Goal: Task Accomplishment & Management: Complete application form

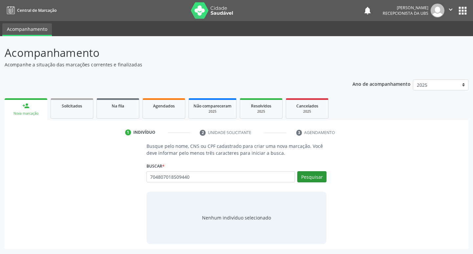
type input "704807018509440"
drag, startPoint x: 313, startPoint y: 178, endPoint x: 315, endPoint y: 175, distance: 3.6
click at [313, 178] on button "Pesquisar" at bounding box center [311, 176] width 29 height 11
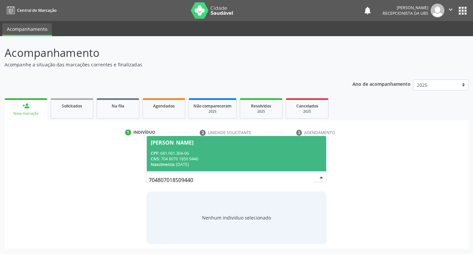
click at [195, 162] on div "Nascimento: [DATE]" at bounding box center [237, 165] width 172 height 6
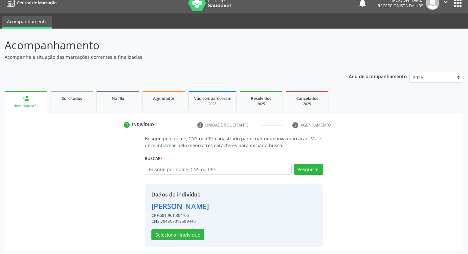
scroll to position [10, 0]
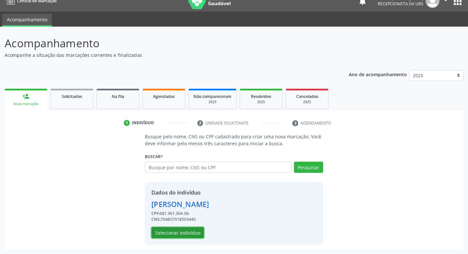
click at [192, 229] on button "Selecionar indivíduo" at bounding box center [177, 232] width 53 height 11
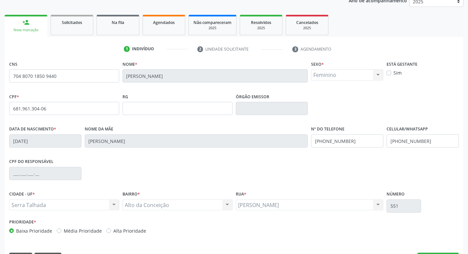
scroll to position [102, 0]
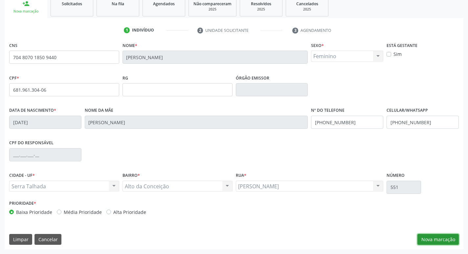
click at [444, 240] on button "Nova marcação" at bounding box center [438, 239] width 41 height 11
click at [0, 0] on button "Próximo" at bounding box center [0, 0] width 0 height 0
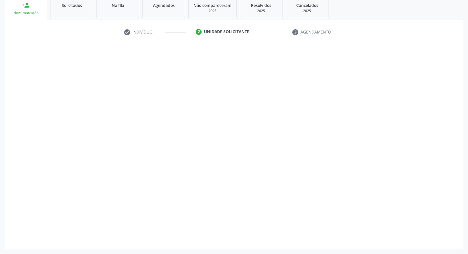
scroll to position [72, 0]
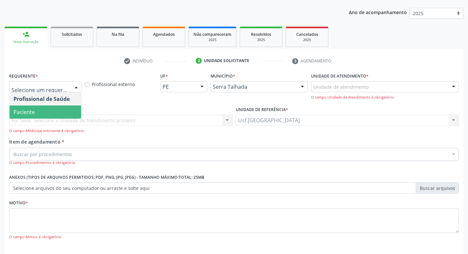
drag, startPoint x: 35, startPoint y: 112, endPoint x: 31, endPoint y: 115, distance: 5.2
click at [35, 111] on span "Paciente" at bounding box center [46, 111] width 72 height 13
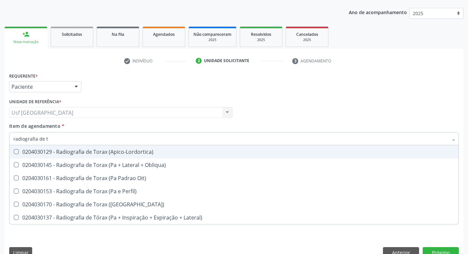
type input "radiografia de to"
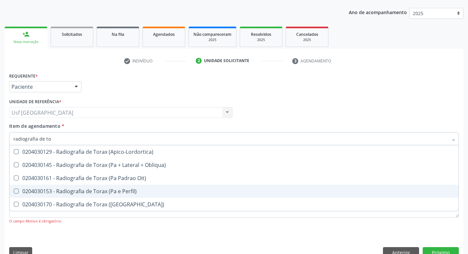
click at [104, 193] on div "0204030153 - Radiografia de Torax (Pa e Perfil)" at bounding box center [233, 191] width 441 height 5
click at [102, 195] on span "0204030153 - Radiografia de Torax (Pa e Perfil)" at bounding box center [234, 191] width 449 height 13
checkbox Perfil\) "true"
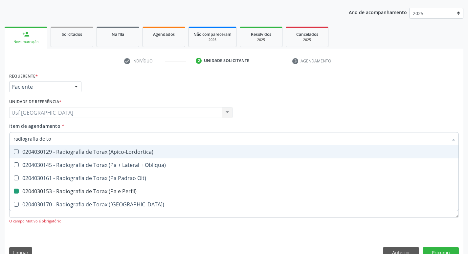
click at [337, 89] on div "Requerente * Paciente Profissional de Saúde Paciente Nenhum resultado encontrad…" at bounding box center [234, 84] width 453 height 26
checkbox Obliqua\) "true"
checkbox Perfil\) "false"
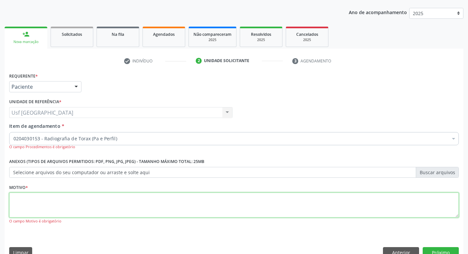
click at [53, 207] on textarea at bounding box center [234, 205] width 450 height 25
type textarea "/"
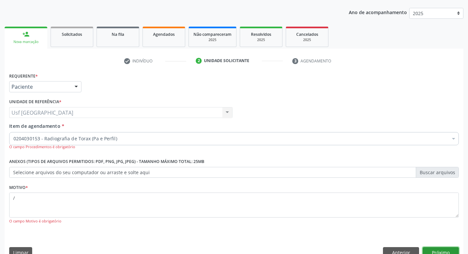
click at [436, 250] on button "Próximo" at bounding box center [441, 252] width 36 height 11
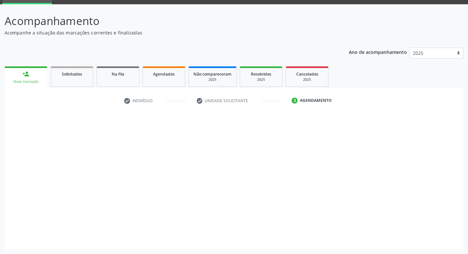
scroll to position [32, 0]
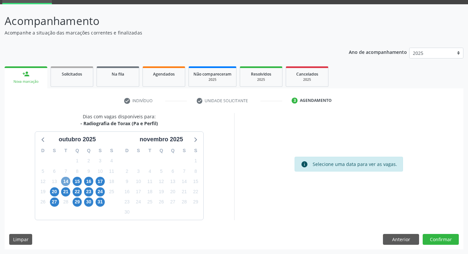
click at [67, 182] on span "14" at bounding box center [65, 181] width 9 height 9
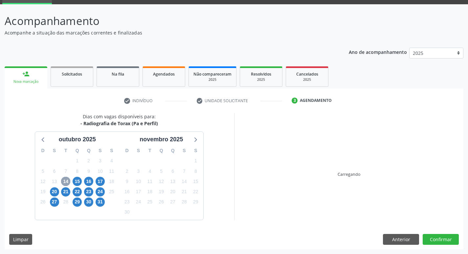
click at [67, 182] on span "14" at bounding box center [65, 181] width 9 height 9
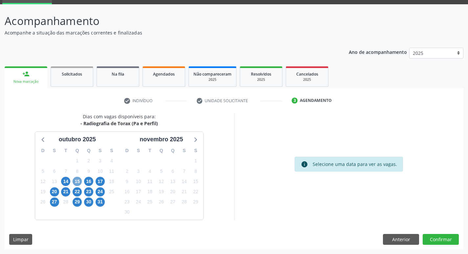
click at [78, 181] on span "15" at bounding box center [77, 181] width 9 height 9
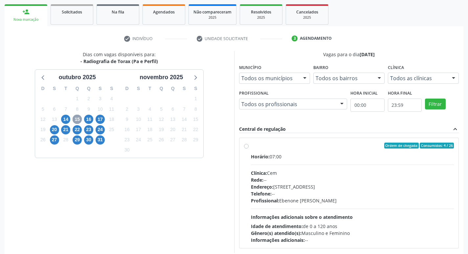
scroll to position [98, 0]
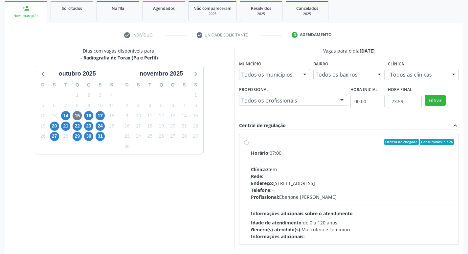
click at [251, 144] on label "Ordem de chegada Consumidos: 4 / 26 Horário: 07:00 Clínica: Cem Rede: -- Endere…" at bounding box center [352, 189] width 203 height 101
click at [246, 144] on input "Ordem de chegada Consumidos: 4 / 26 Horário: 07:00 Clínica: Cem Rede: -- Endere…" at bounding box center [246, 142] width 5 height 6
radio input "true"
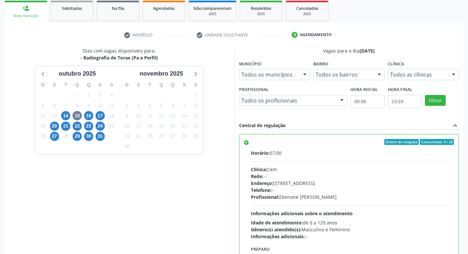
click at [251, 144] on label "Ordem de chegada Consumidos: 4 / 26 Horário: 07:00 Clínica: Cem Rede: -- Endere…" at bounding box center [352, 189] width 203 height 101
click at [246, 144] on input "Ordem de chegada Consumidos: 4 / 26 Horário: 07:00 Clínica: Cem Rede: -- Endere…" at bounding box center [246, 142] width 5 height 6
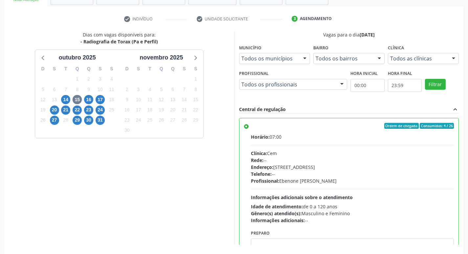
scroll to position [139, 0]
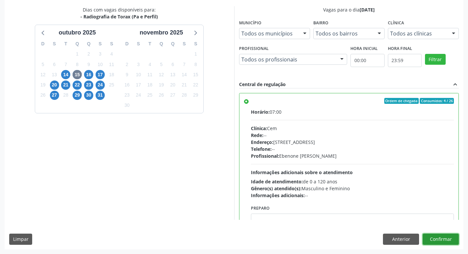
click at [441, 239] on button "Confirmar" at bounding box center [441, 239] width 36 height 11
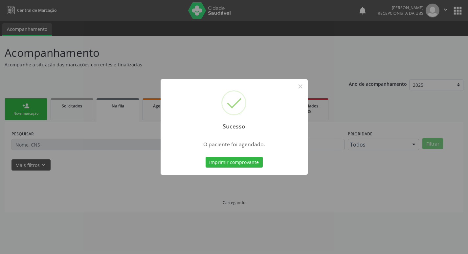
scroll to position [0, 0]
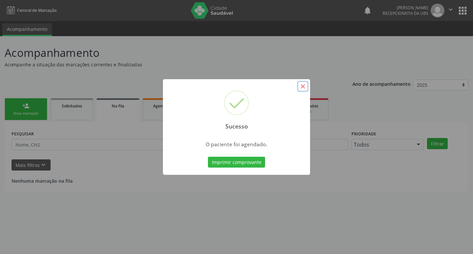
click at [301, 86] on button "×" at bounding box center [302, 86] width 11 height 11
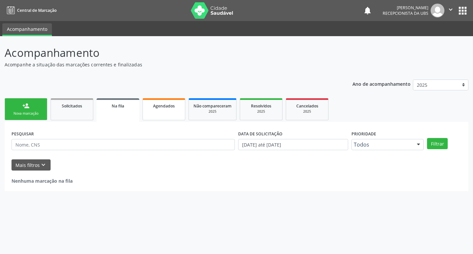
click at [148, 113] on link "Agendados" at bounding box center [164, 109] width 43 height 22
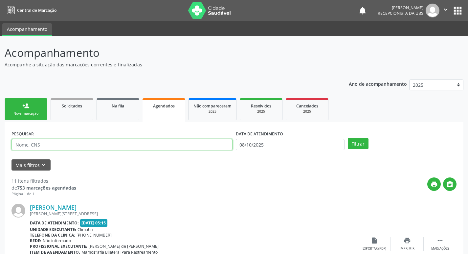
click at [123, 144] on input "text" at bounding box center [121, 144] width 221 height 11
type input "[PERSON_NAME]"
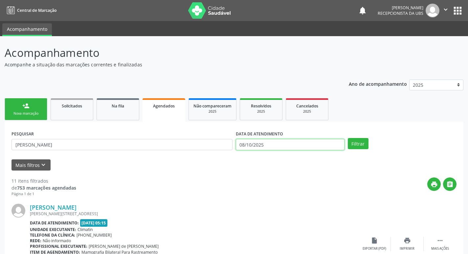
click at [311, 144] on input "08/10/2025" at bounding box center [290, 144] width 109 height 11
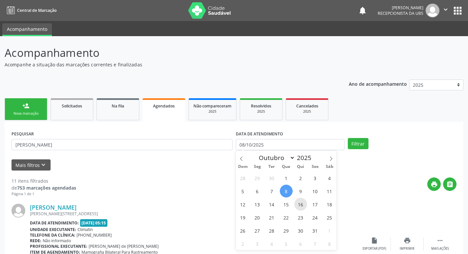
click at [301, 204] on span "16" at bounding box center [300, 204] width 13 height 13
type input "[DATE]"
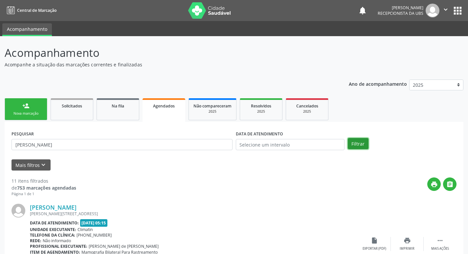
click at [365, 140] on button "Filtrar" at bounding box center [358, 143] width 21 height 11
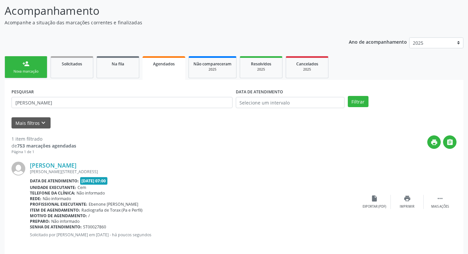
scroll to position [49, 0]
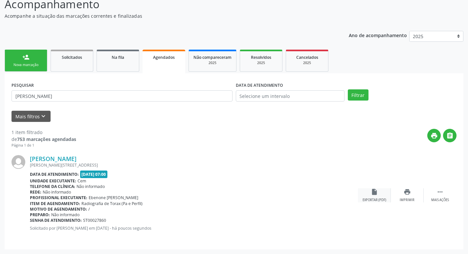
click at [372, 195] on icon "insert_drive_file" at bounding box center [374, 191] width 7 height 7
